Goal: Check status: Check status

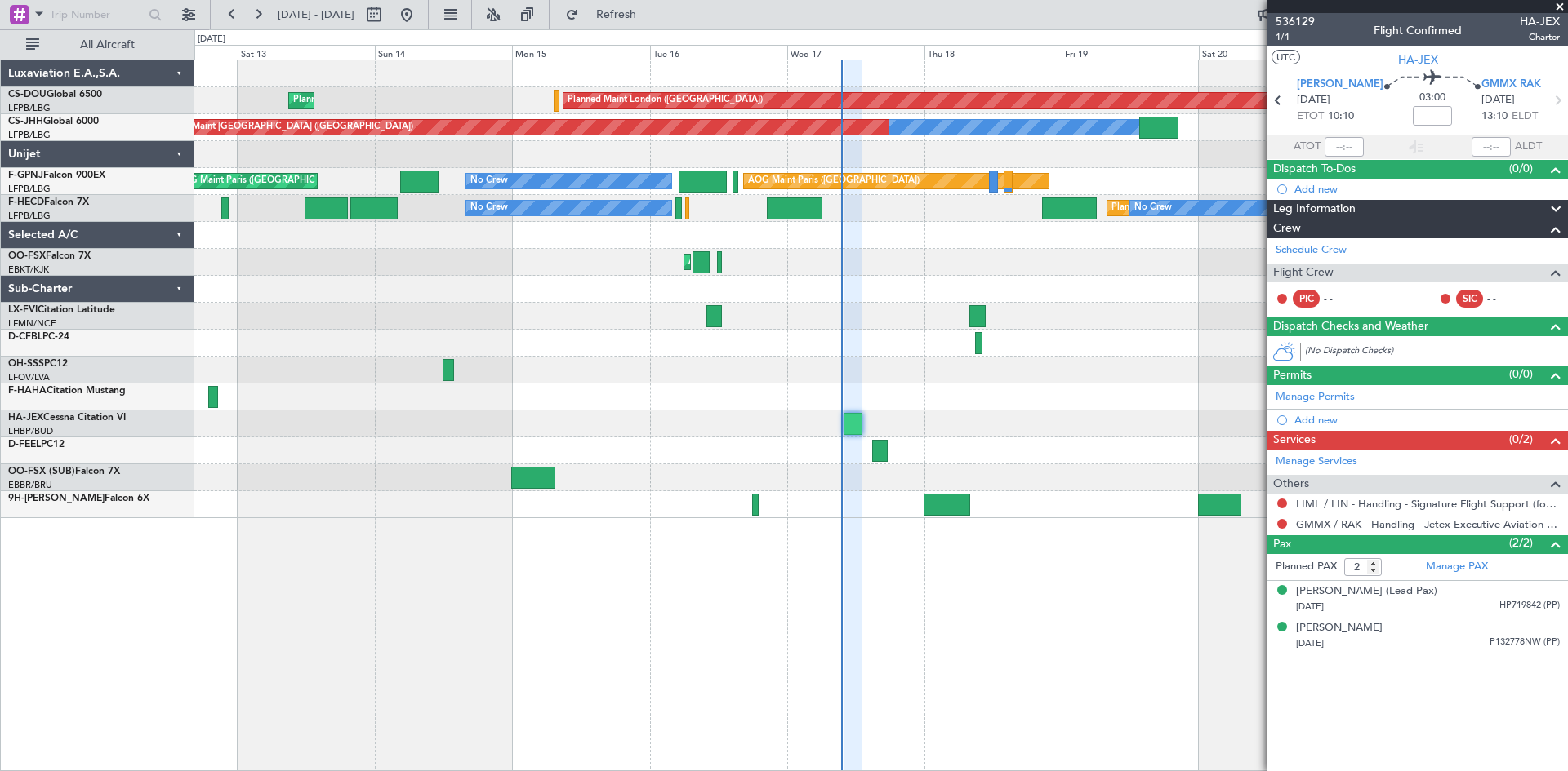
click at [908, 402] on div at bounding box center [881, 397] width 1373 height 27
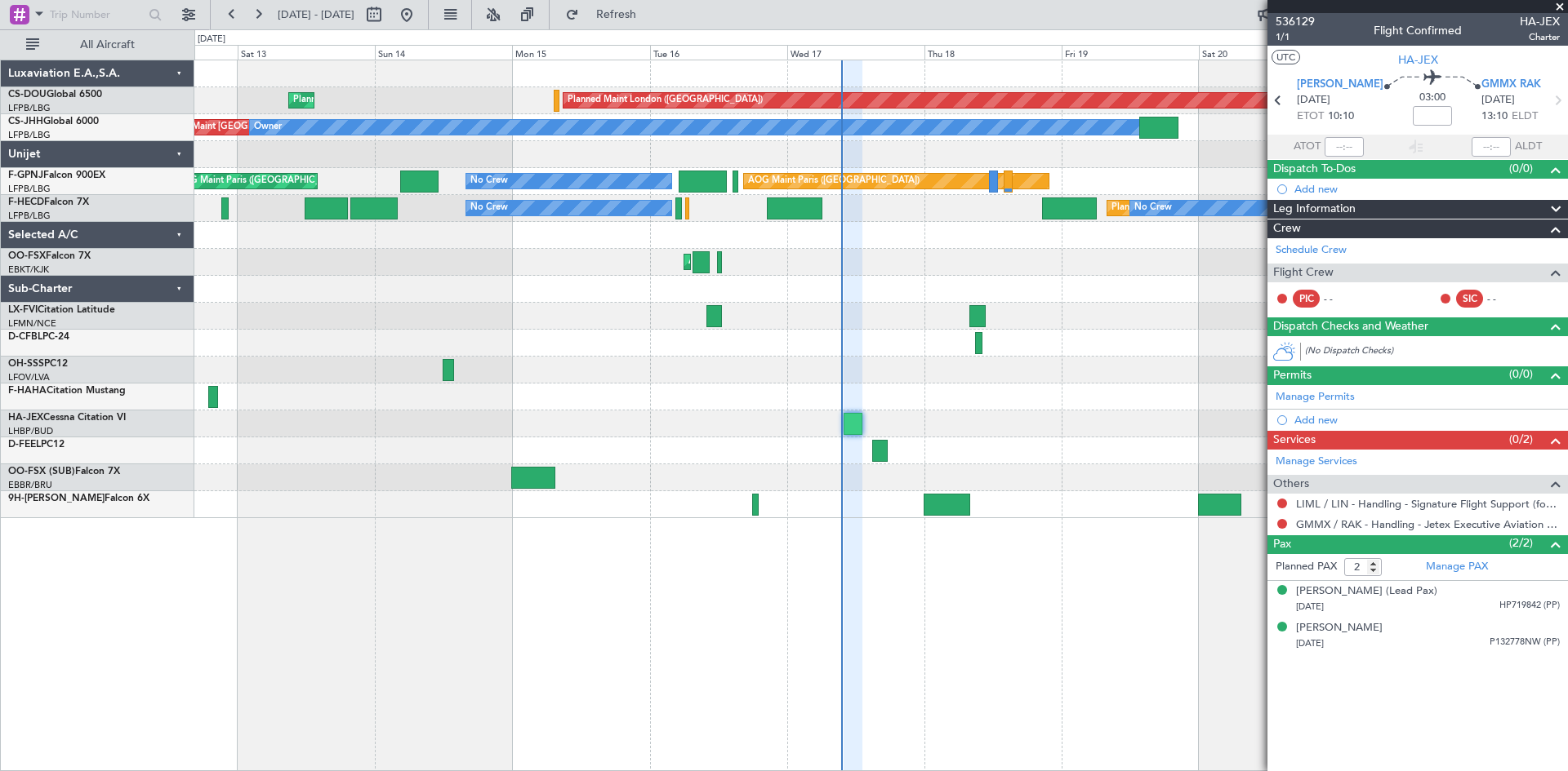
click at [929, 549] on div "Planned Maint [GEOGRAPHIC_DATA] ([GEOGRAPHIC_DATA]) Planned Maint [GEOGRAPHIC_D…" at bounding box center [881, 415] width 1374 height 712
click at [944, 576] on div "Planned Maint [GEOGRAPHIC_DATA] ([GEOGRAPHIC_DATA]) Planned Maint [GEOGRAPHIC_D…" at bounding box center [881, 415] width 1374 height 712
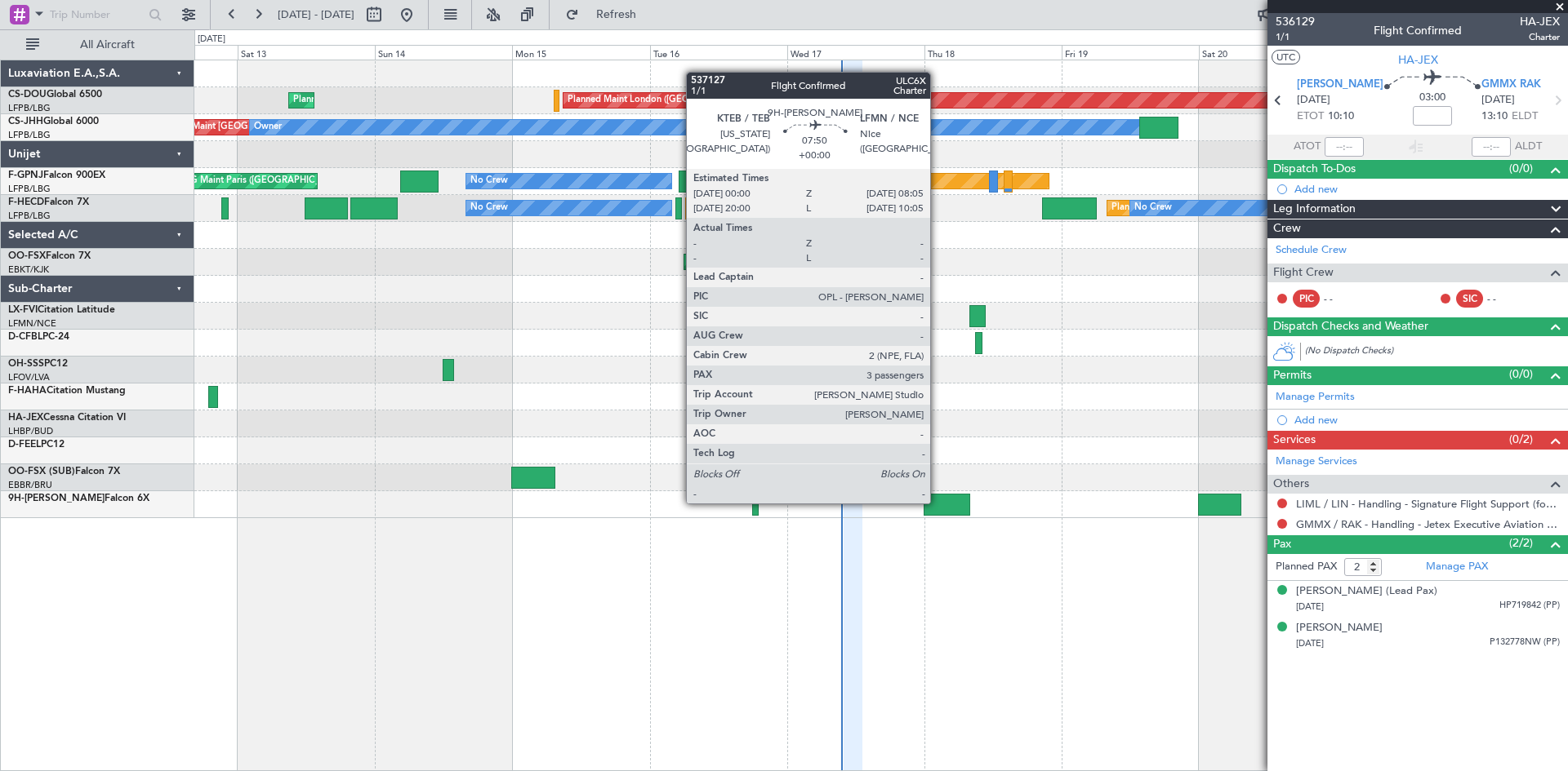
click at [938, 502] on div at bounding box center [947, 505] width 47 height 22
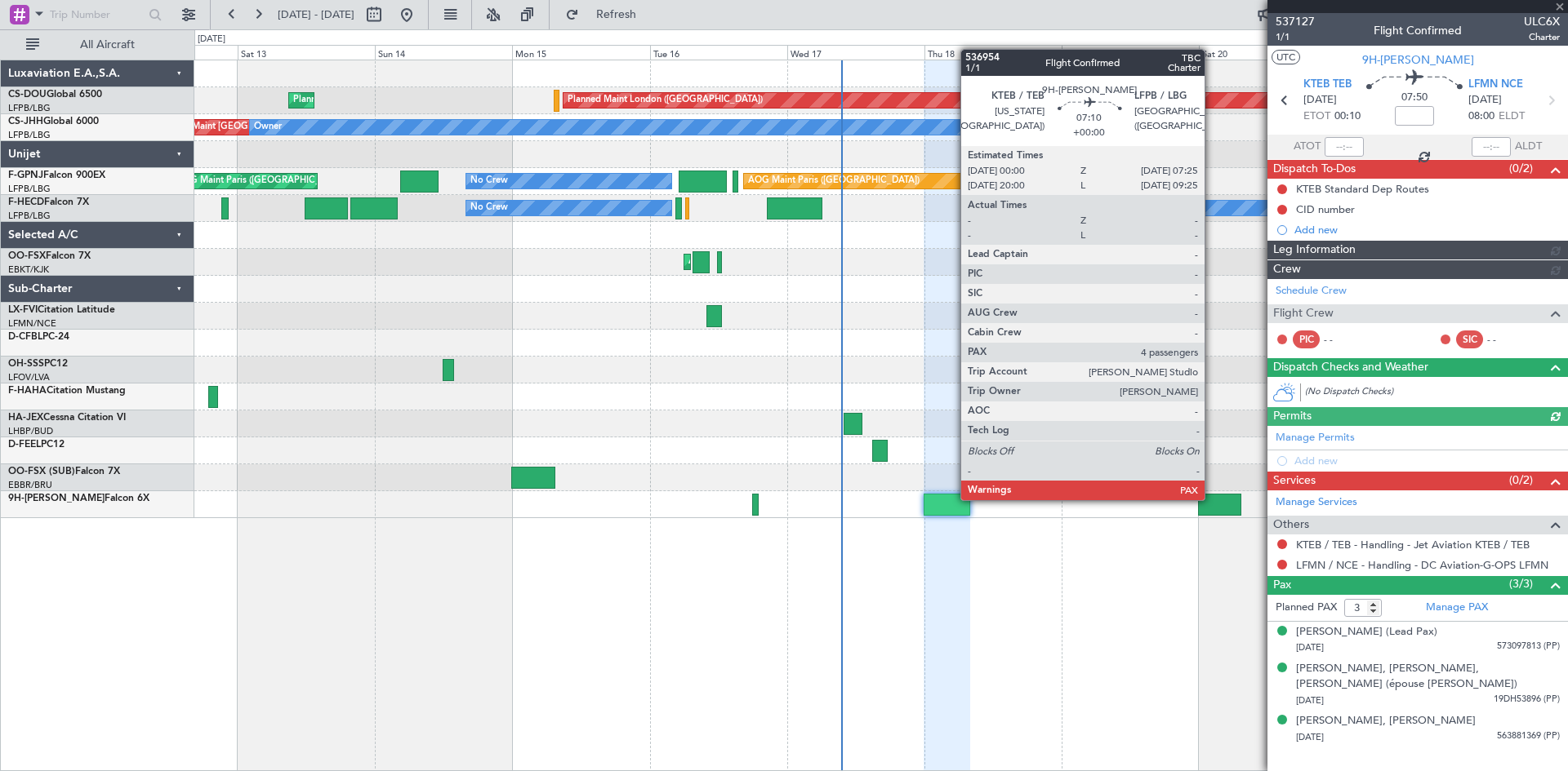
click at [1212, 498] on div at bounding box center [1219, 505] width 42 height 22
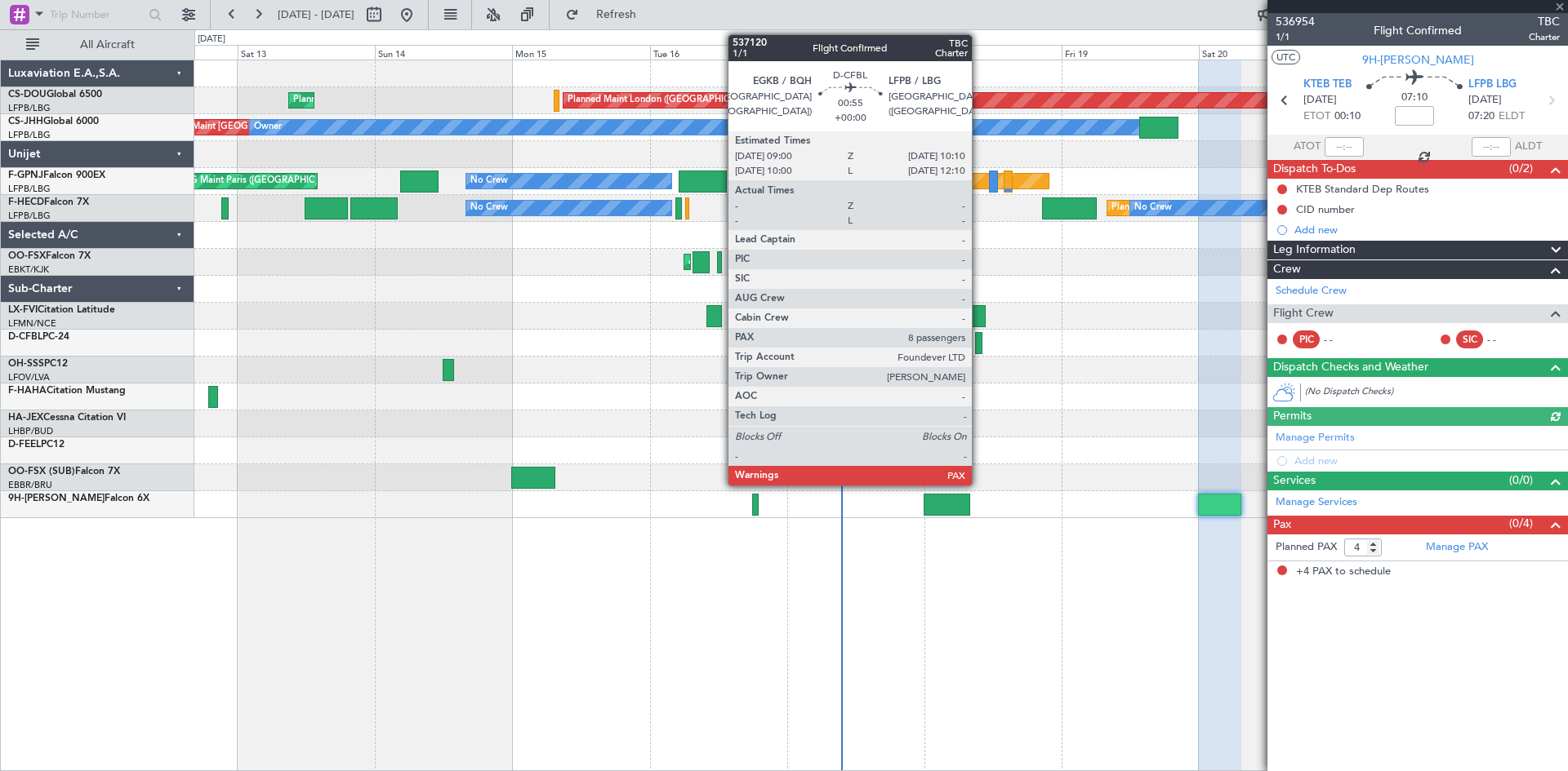
click at [980, 343] on div at bounding box center [979, 343] width 7 height 22
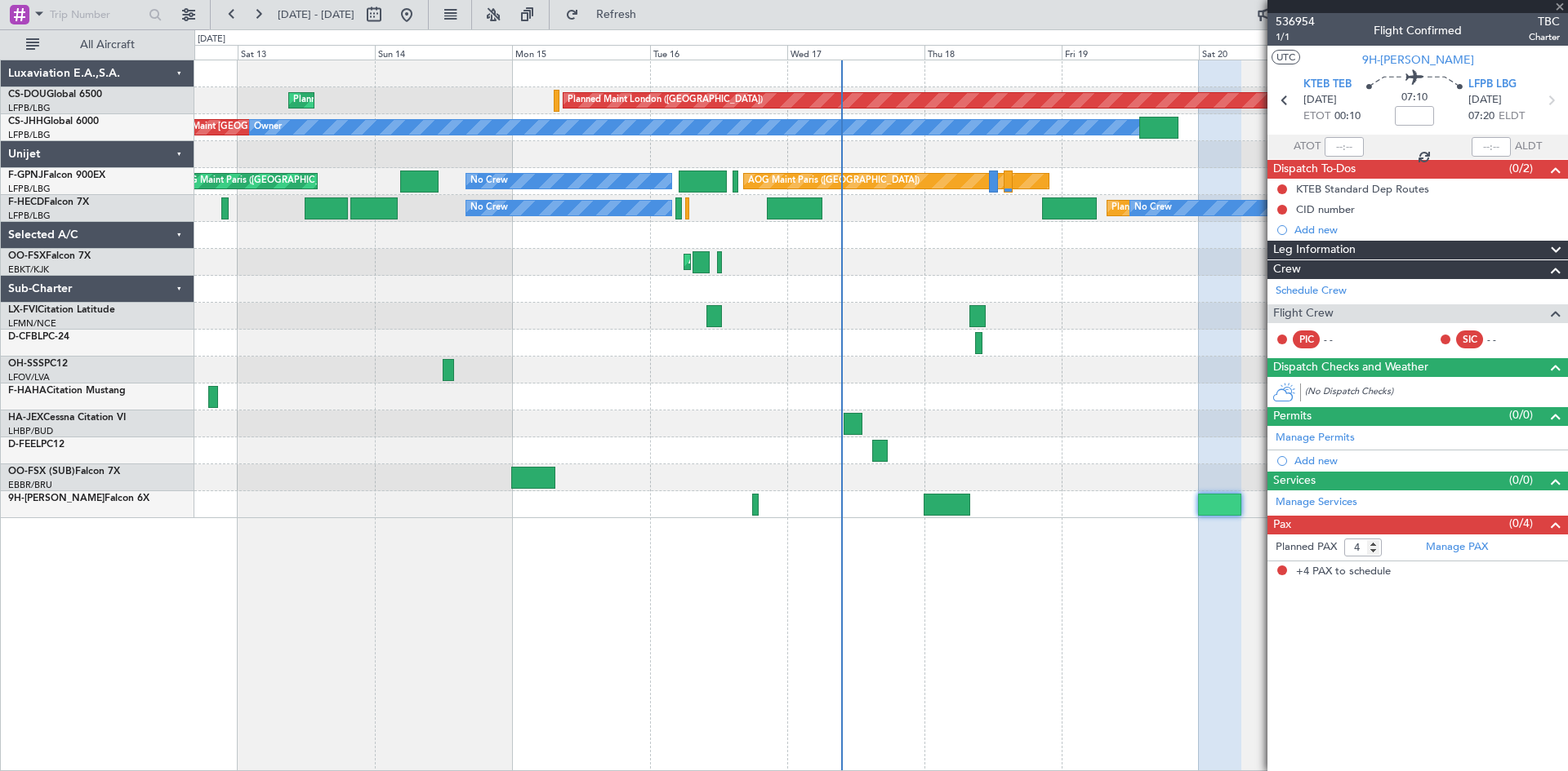
type input "8"
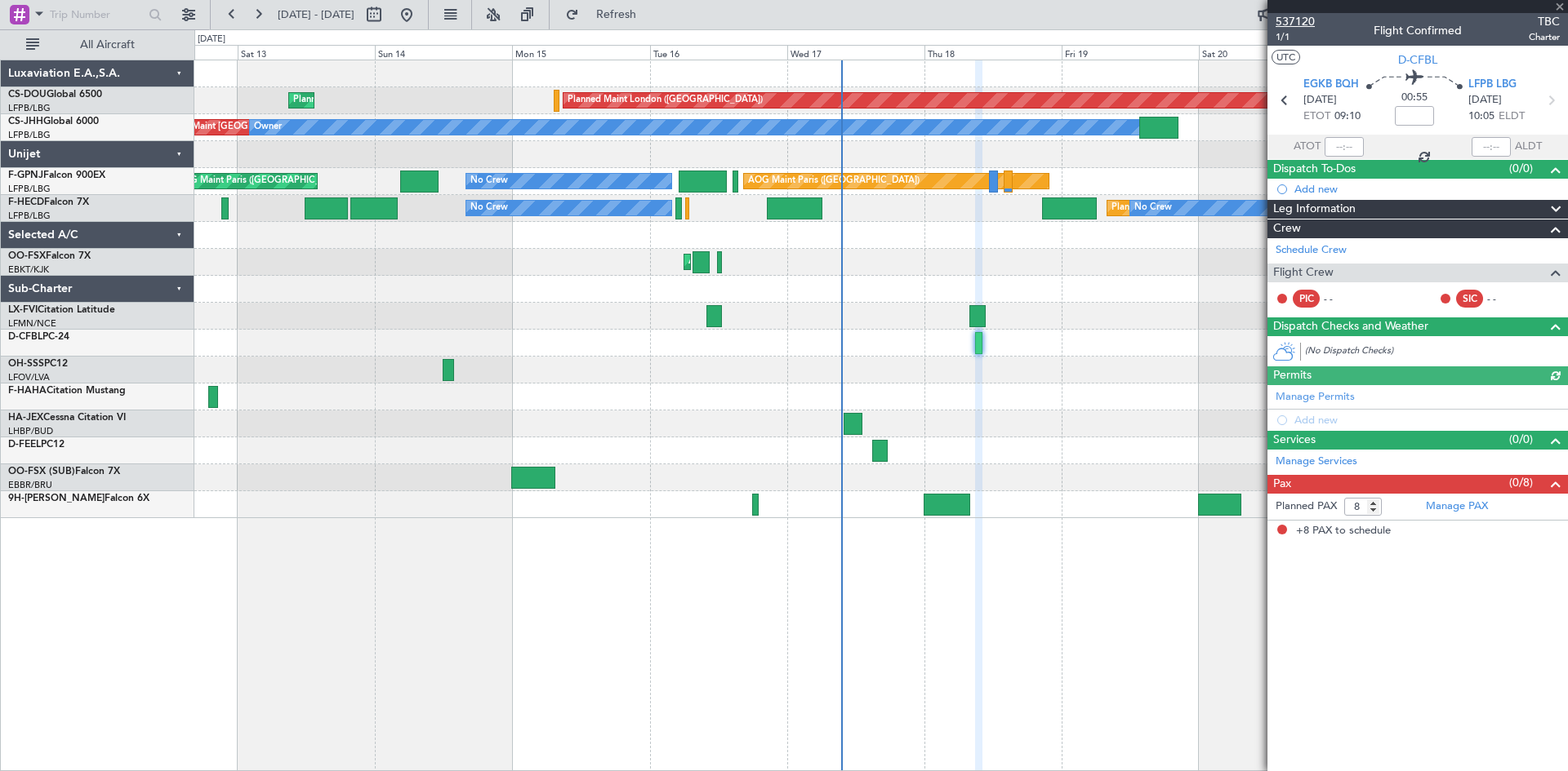
click at [1278, 15] on span "537120" at bounding box center [1295, 21] width 39 height 17
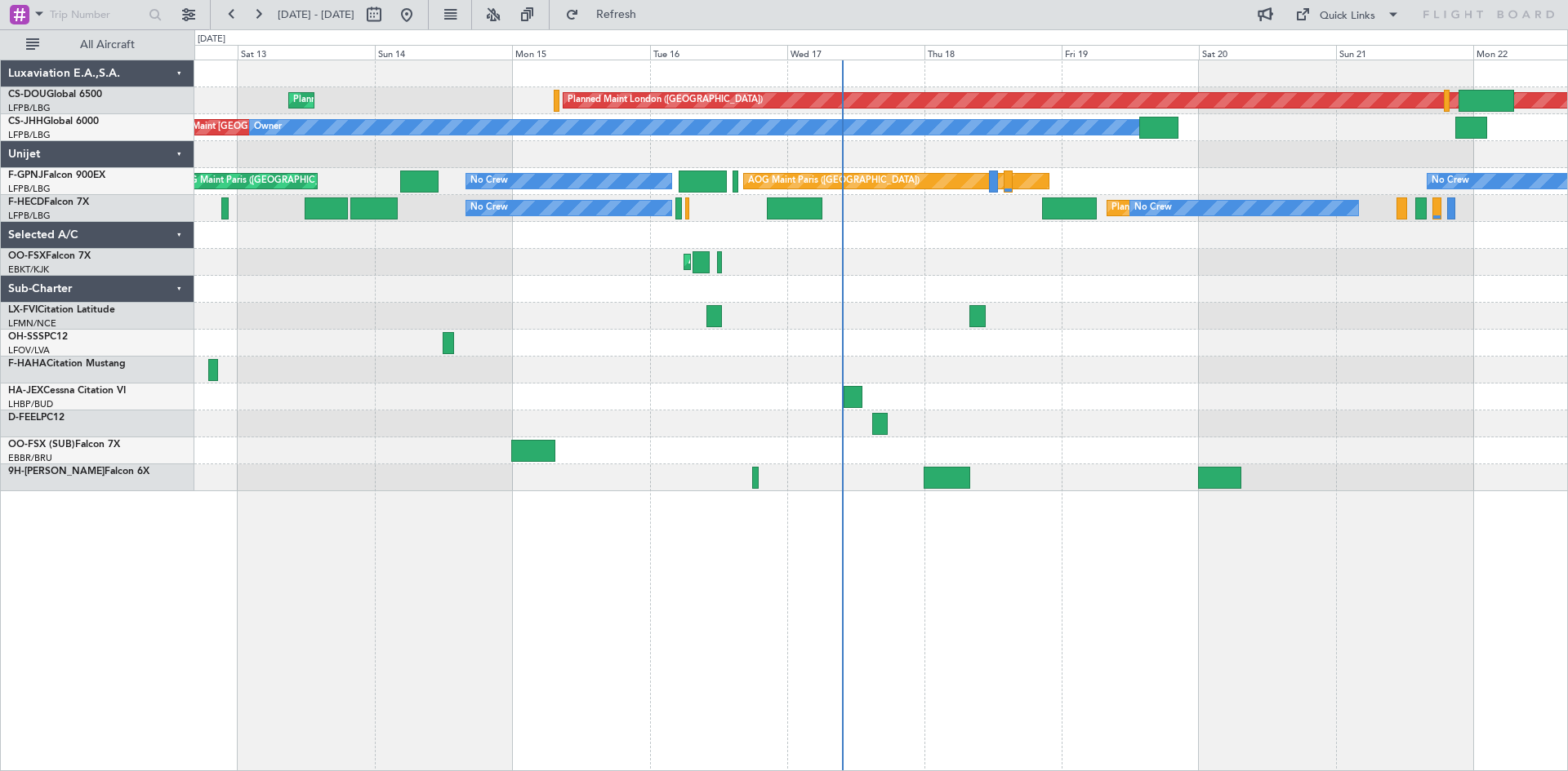
click at [925, 380] on div at bounding box center [881, 370] width 1373 height 27
click at [1019, 588] on div "Planned Maint London ([GEOGRAPHIC_DATA]) Planned Maint [GEOGRAPHIC_DATA] ([GEOG…" at bounding box center [881, 415] width 1374 height 712
click at [959, 528] on div "Planned Maint London ([GEOGRAPHIC_DATA]) Planned Maint [GEOGRAPHIC_DATA] ([GEOG…" at bounding box center [881, 415] width 1374 height 712
